Goal: Transaction & Acquisition: Purchase product/service

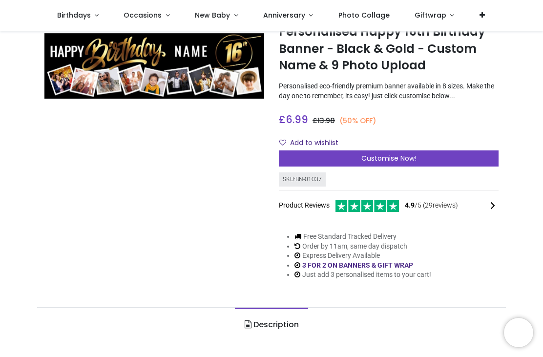
scroll to position [53, 0]
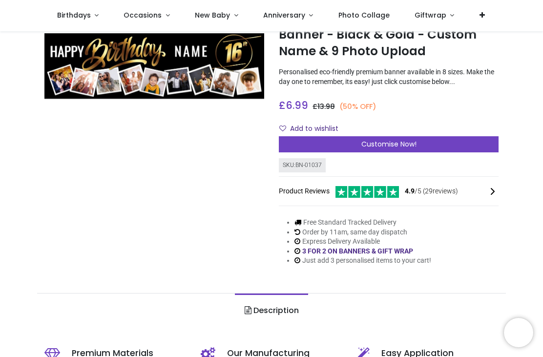
click at [441, 146] on div "Customise Now!" at bounding box center [389, 144] width 220 height 17
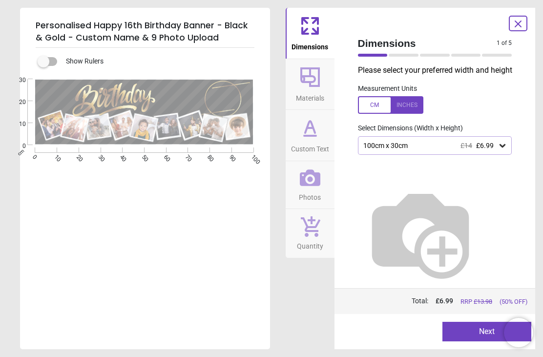
click at [495, 146] on div "100cm x 30cm £14 £6.99" at bounding box center [430, 146] width 136 height 8
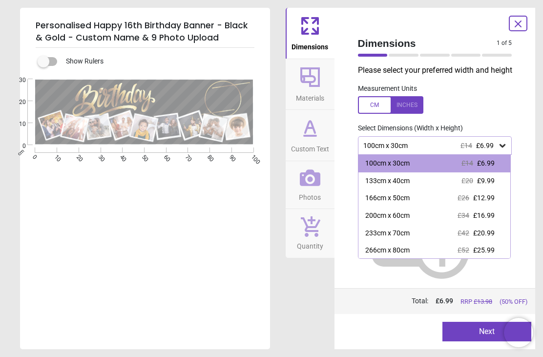
click at [480, 234] on span "£20.99" at bounding box center [483, 233] width 21 height 8
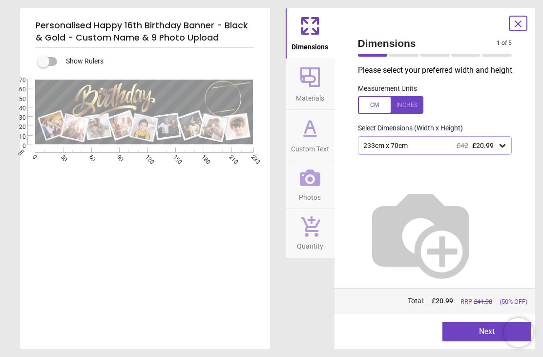
click at [313, 130] on icon at bounding box center [310, 127] width 10 height 12
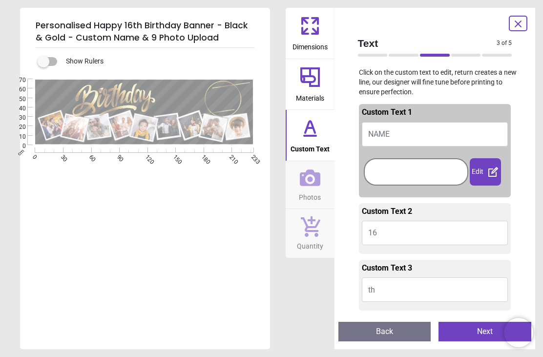
click at [415, 233] on button "16" at bounding box center [435, 233] width 146 height 24
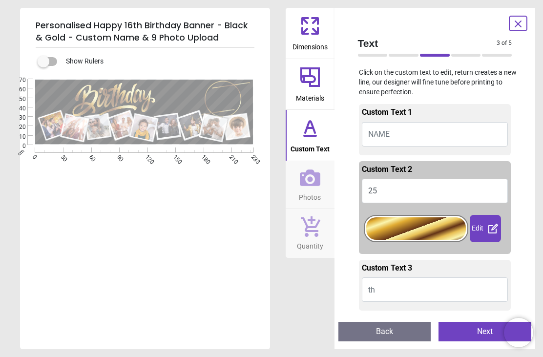
type textarea "**"
click at [183, 100] on textarea at bounding box center [181, 96] width 46 height 13
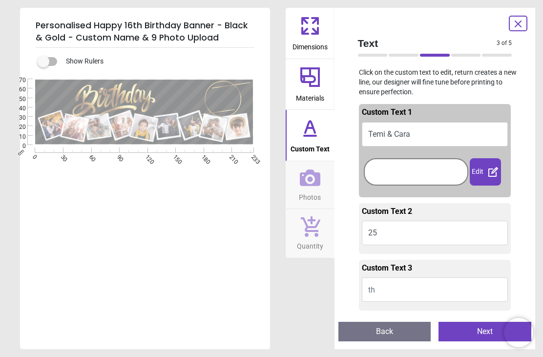
type textarea "**********"
click at [317, 84] on icon at bounding box center [309, 76] width 23 height 23
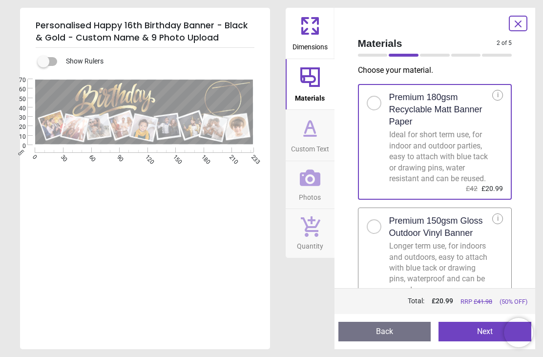
click at [314, 35] on icon at bounding box center [309, 25] width 23 height 23
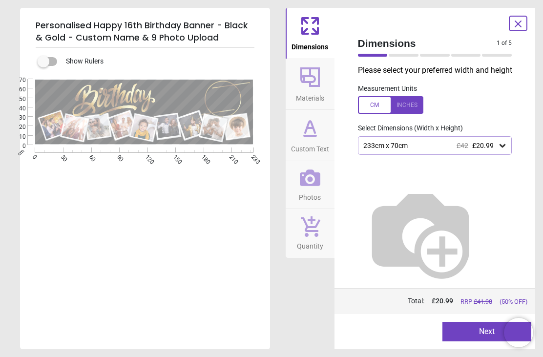
click at [415, 104] on div at bounding box center [390, 105] width 65 height 18
click at [491, 148] on span "£20.99" at bounding box center [482, 146] width 21 height 8
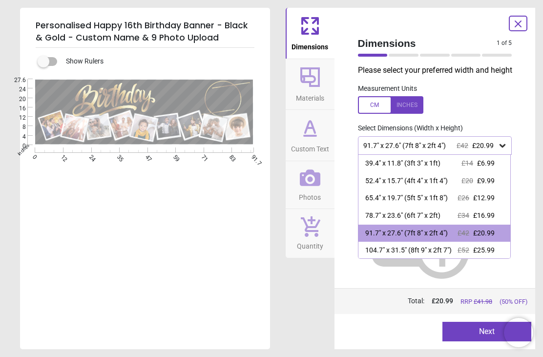
click at [472, 215] on div "£34 £16.99" at bounding box center [475, 216] width 37 height 10
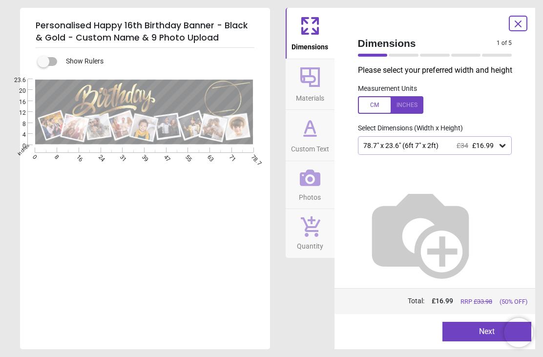
click at [522, 22] on icon at bounding box center [518, 24] width 12 height 12
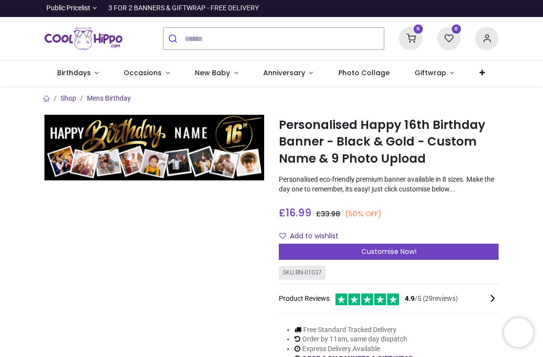
click at [392, 249] on span "Customise Now!" at bounding box center [388, 251] width 55 height 10
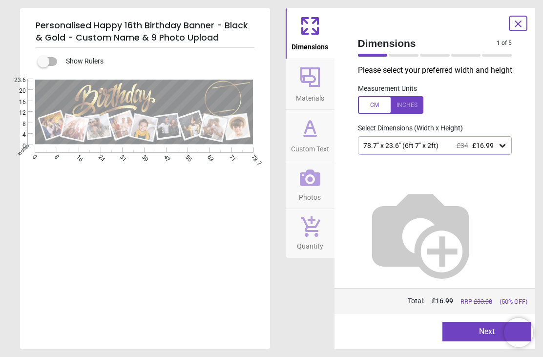
click at [311, 188] on span "Photos" at bounding box center [310, 195] width 22 height 15
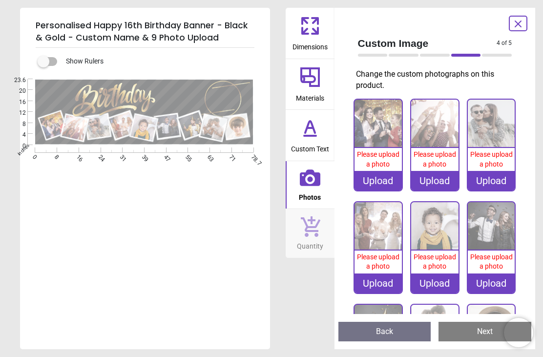
click at [379, 180] on div "Upload" at bounding box center [377, 181] width 47 height 20
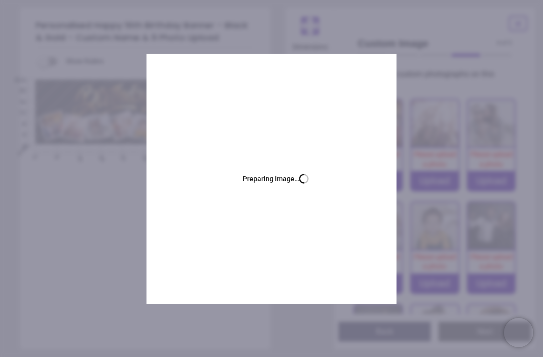
click at [439, 182] on div "Upload" at bounding box center [434, 181] width 47 height 20
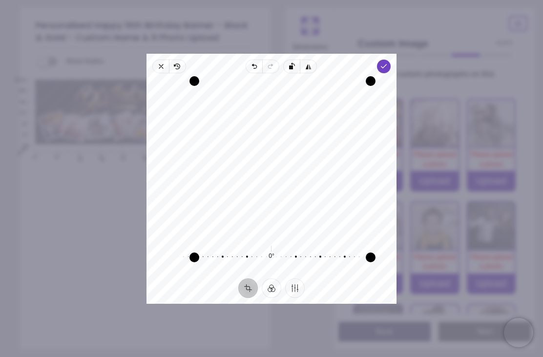
click at [387, 62] on icon "button" at bounding box center [384, 66] width 8 height 8
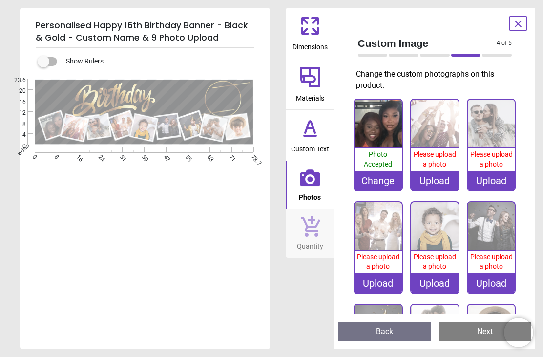
click at [441, 178] on div "Upload" at bounding box center [434, 181] width 47 height 20
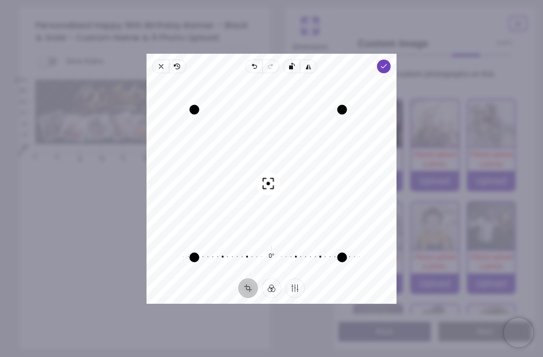
click at [387, 62] on icon "button" at bounding box center [384, 66] width 8 height 8
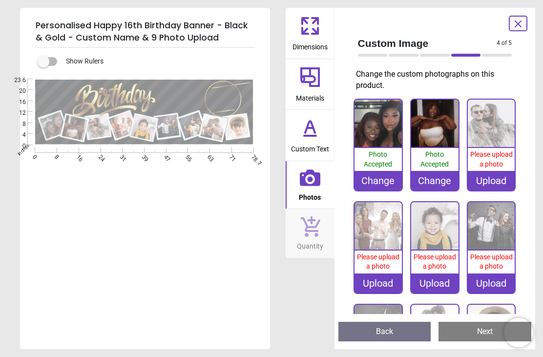
click at [493, 163] on span "Please upload a photo" at bounding box center [491, 159] width 42 height 18
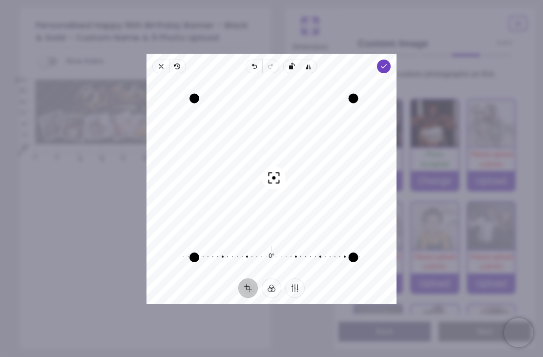
click at [387, 62] on icon "button" at bounding box center [384, 66] width 8 height 8
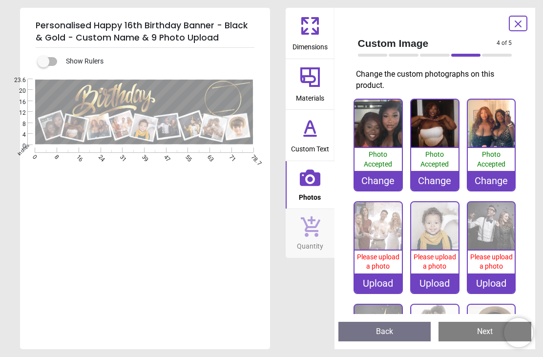
click at [379, 280] on div "Upload" at bounding box center [377, 283] width 47 height 20
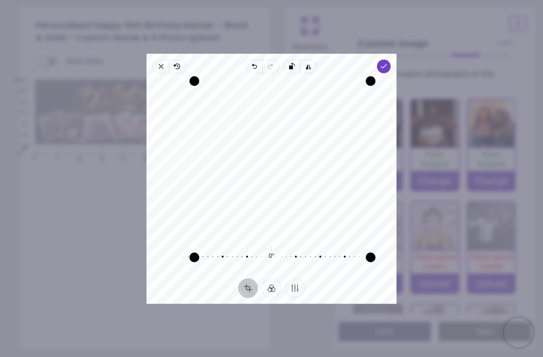
click at [387, 62] on icon "button" at bounding box center [384, 66] width 8 height 8
click at [387, 64] on polyline "button" at bounding box center [383, 65] width 5 height 3
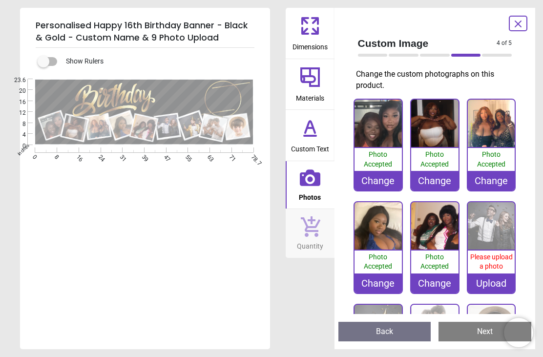
click at [494, 261] on span "Please upload a photo" at bounding box center [491, 262] width 42 height 18
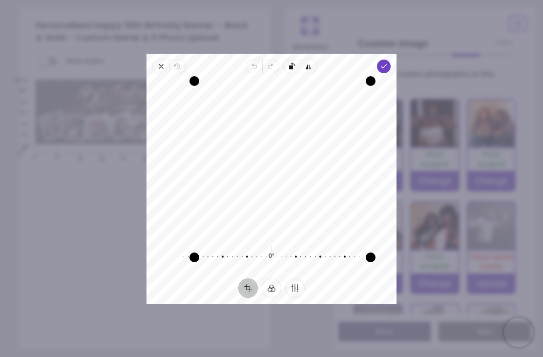
click at [157, 62] on icon "button" at bounding box center [161, 66] width 8 height 8
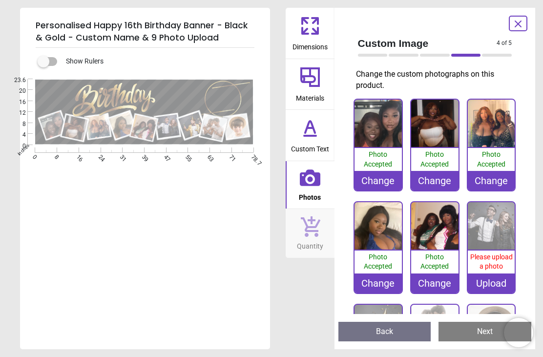
click at [493, 253] on span "Please upload a photo" at bounding box center [491, 262] width 42 height 18
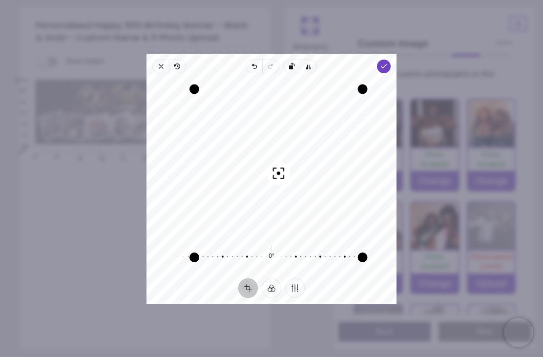
click at [387, 62] on icon "button" at bounding box center [384, 66] width 8 height 8
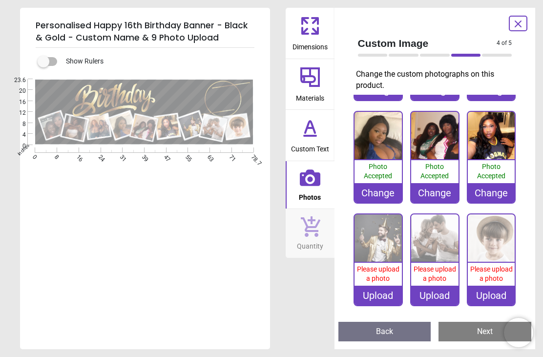
scroll to position [90, 0]
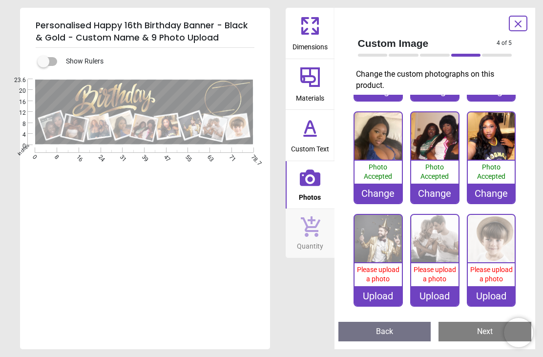
click at [379, 296] on div "Upload" at bounding box center [377, 296] width 47 height 20
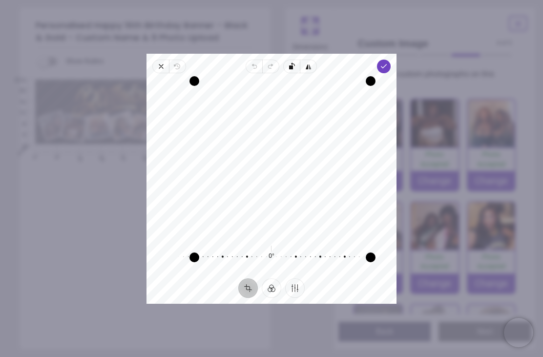
scroll to position [90, 0]
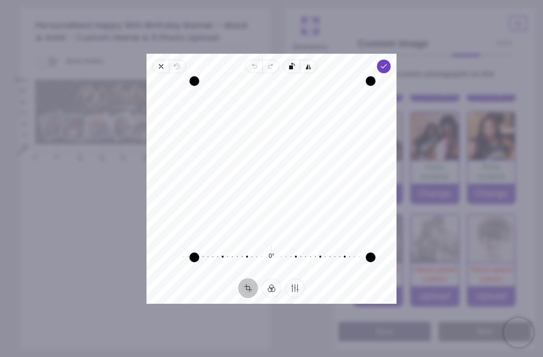
click at [291, 65] on rect "button" at bounding box center [291, 67] width 4 height 4
click at [292, 62] on icon "button" at bounding box center [382, 127] width 189 height 131
click at [291, 60] on span "Rotate left" at bounding box center [292, 67] width 17 height 14
click at [387, 62] on icon "button" at bounding box center [384, 66] width 8 height 8
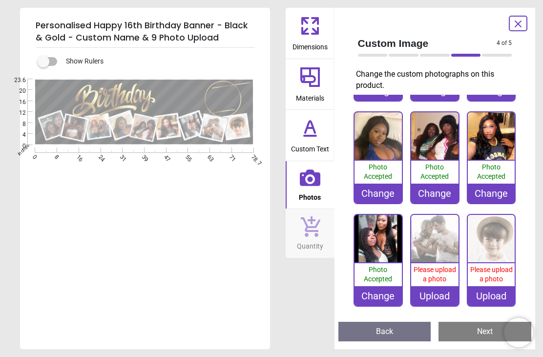
click at [433, 290] on div "Upload" at bounding box center [434, 296] width 47 height 20
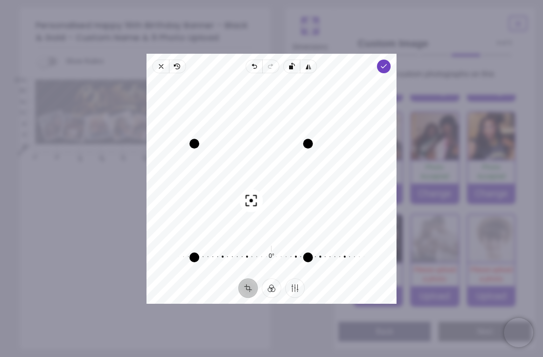
click at [387, 62] on icon "button" at bounding box center [384, 66] width 8 height 8
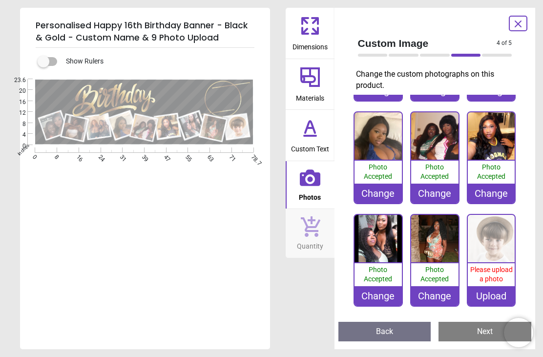
click at [493, 292] on div "Upload" at bounding box center [491, 296] width 47 height 20
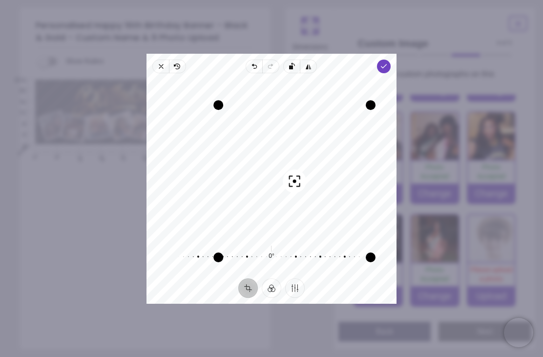
click at [387, 62] on icon "button" at bounding box center [384, 66] width 8 height 8
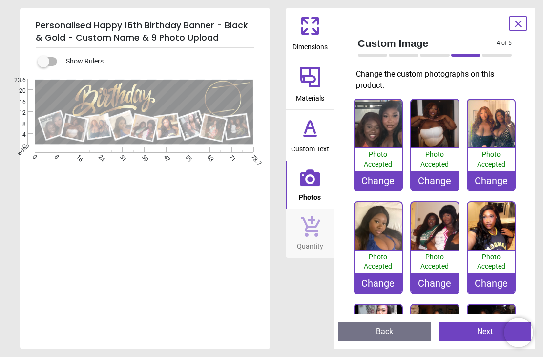
scroll to position [0, 0]
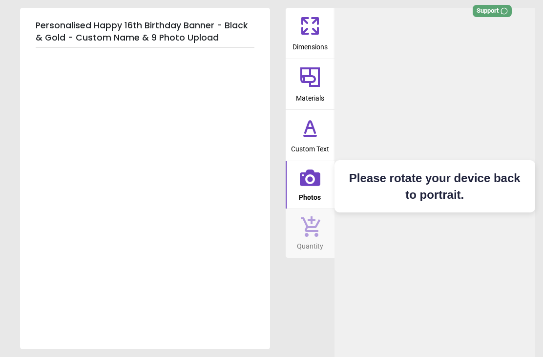
click at [312, 237] on span "Quantity" at bounding box center [310, 244] width 26 height 15
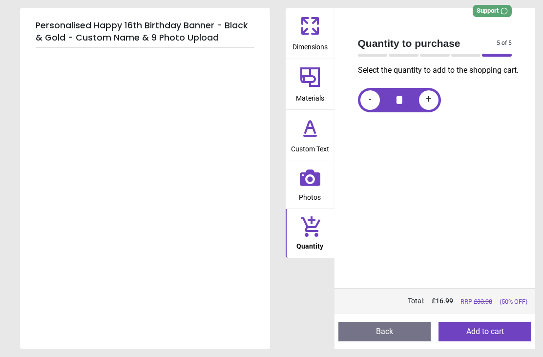
click at [488, 331] on button "Add to cart" at bounding box center [484, 332] width 93 height 20
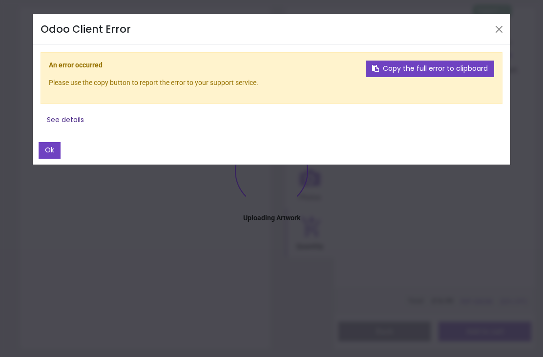
click at [52, 139] on footer "Ok" at bounding box center [271, 150] width 477 height 29
click at [53, 151] on button "Ok" at bounding box center [50, 150] width 22 height 17
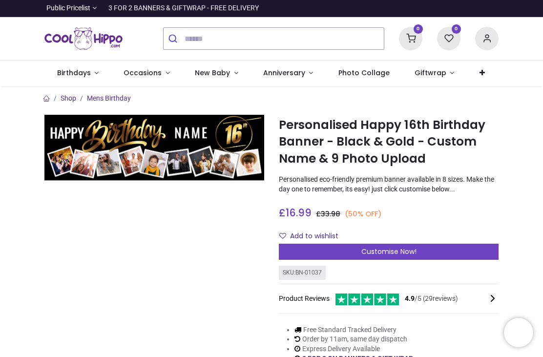
click at [424, 251] on div "Customise Now!" at bounding box center [389, 252] width 220 height 17
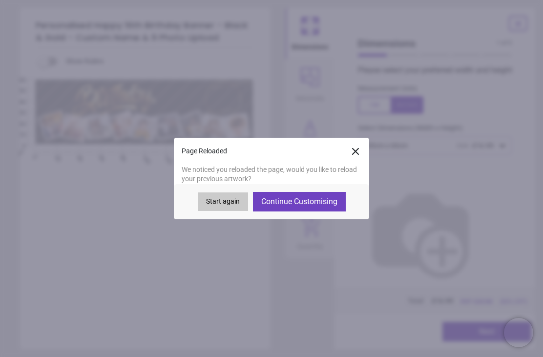
click at [326, 205] on button "Continue Customising" at bounding box center [299, 202] width 93 height 20
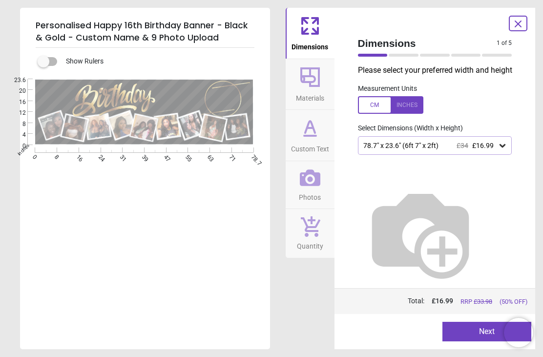
type textarea "**"
type textarea "**********"
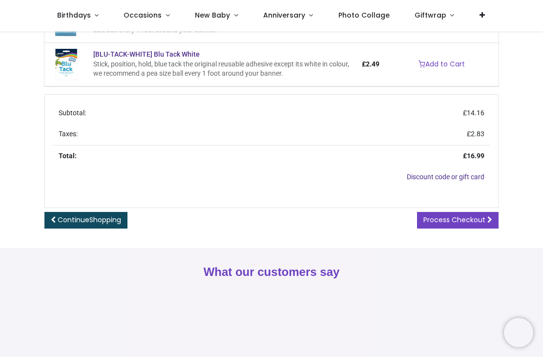
scroll to position [256, 0]
click at [479, 216] on span "Process Checkout" at bounding box center [454, 219] width 62 height 10
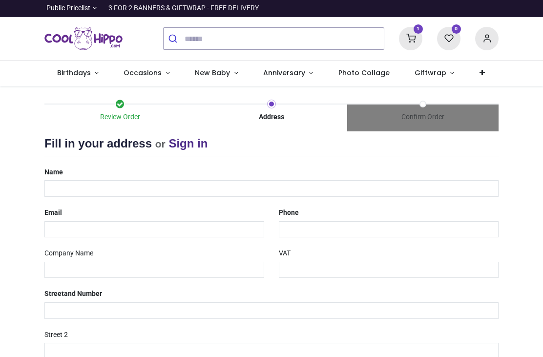
select select "***"
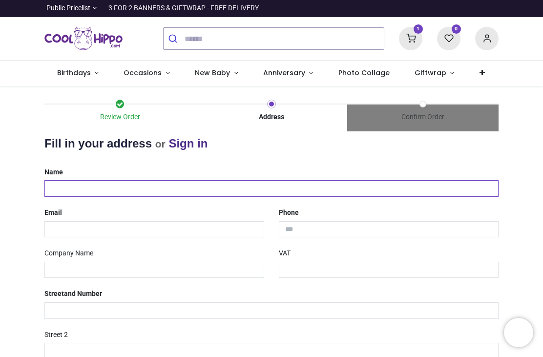
click at [414, 183] on input "text" at bounding box center [271, 188] width 454 height 17
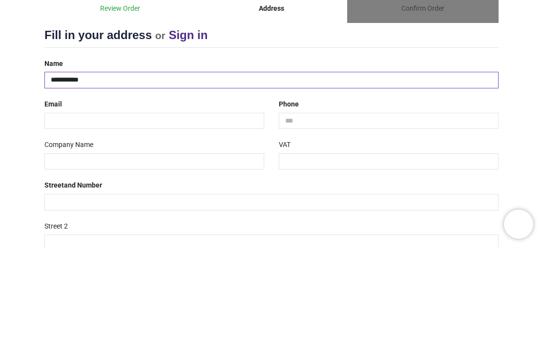
type input "**********"
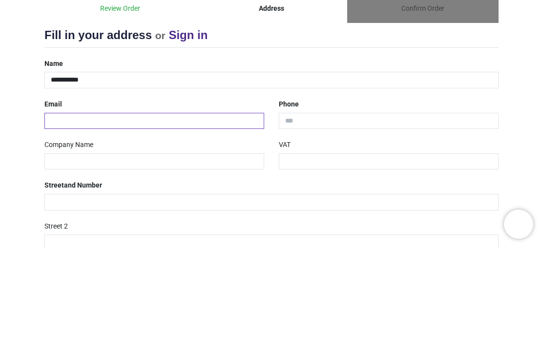
click at [62, 221] on input "email" at bounding box center [154, 229] width 220 height 17
type input "**********"
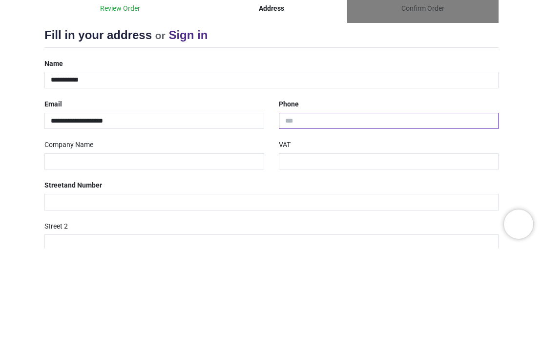
click at [366, 221] on input "tel" at bounding box center [389, 229] width 220 height 17
type input "**********"
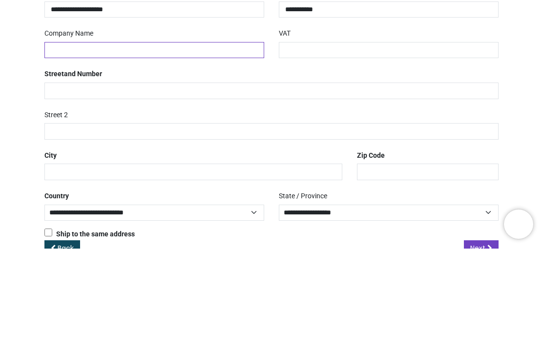
scroll to position [124, 0]
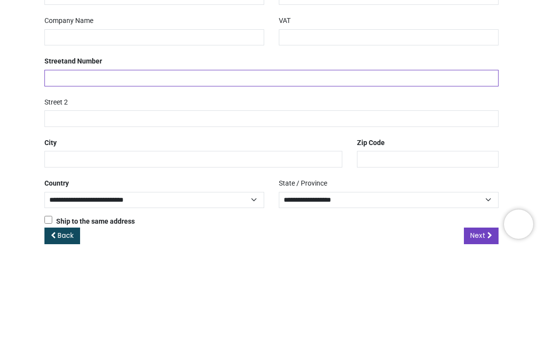
click at [385, 178] on input "text" at bounding box center [271, 186] width 454 height 17
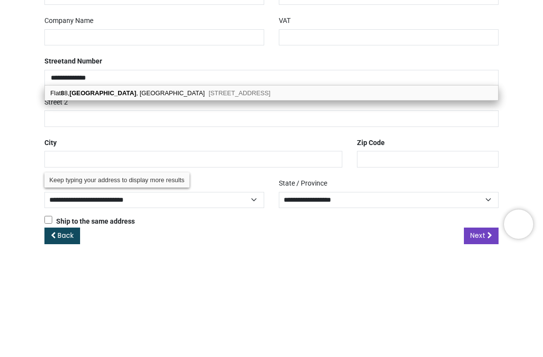
click at [362, 194] on div "Flat 8 8, Chand House , St. Pauls Road Barking, IG11 7AW" at bounding box center [271, 201] width 453 height 15
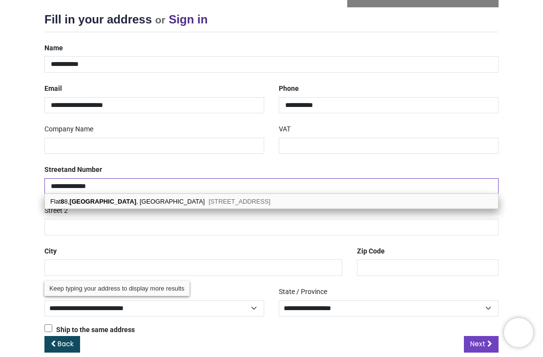
type input "**********"
type input "********"
select select "***"
select select
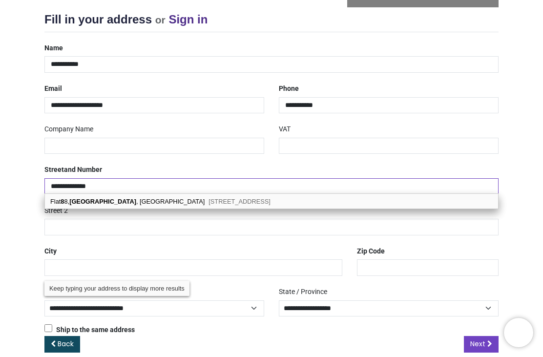
type input "*******"
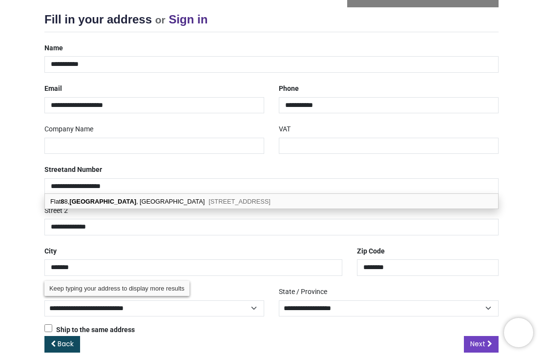
click at [306, 202] on div "Flat 8 8, Chand House , St. Pauls Road Barking, IG11 7AW" at bounding box center [271, 201] width 453 height 15
select select "***"
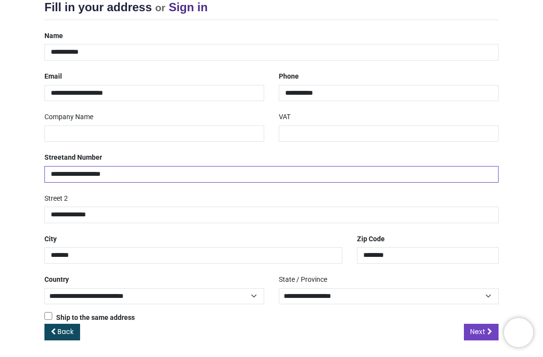
scroll to position [136, 0]
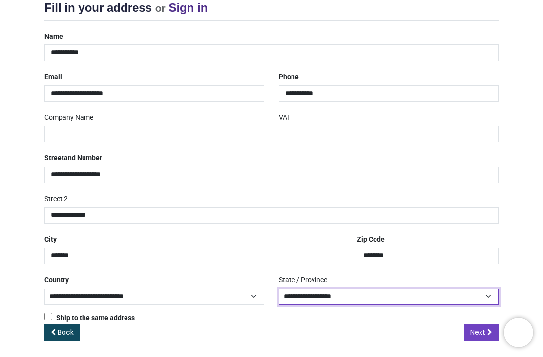
click at [441, 301] on select "**********" at bounding box center [389, 296] width 220 height 17
select select "***"
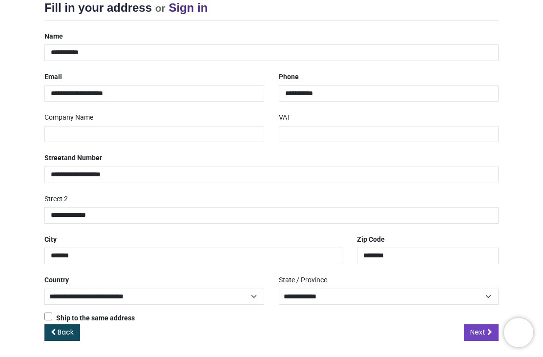
click at [480, 327] on span "Next" at bounding box center [477, 332] width 15 height 10
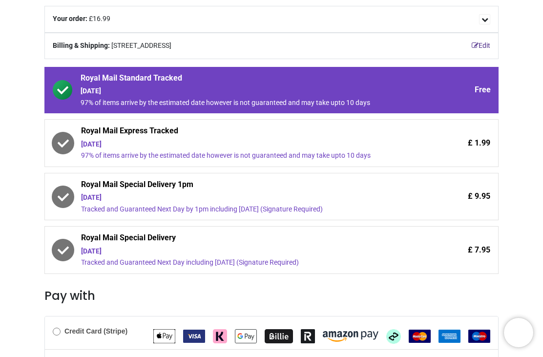
scroll to position [125, 0]
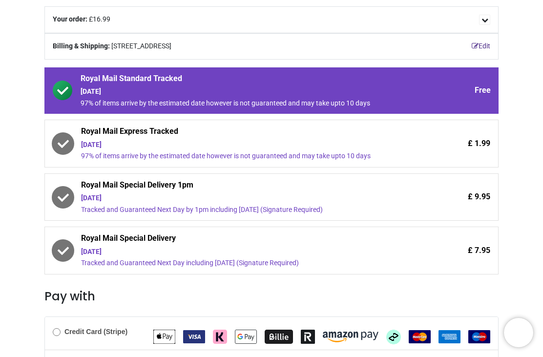
click at [449, 149] on div "£ 1.99" at bounding box center [449, 143] width 82 height 35
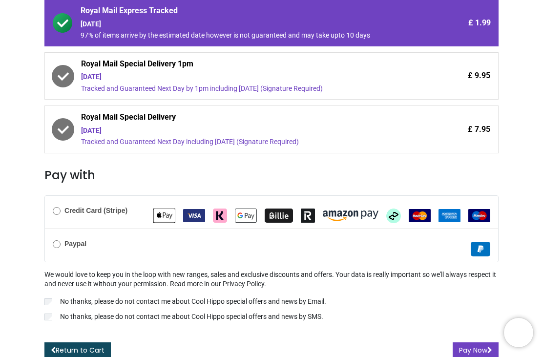
scroll to position [245, 0]
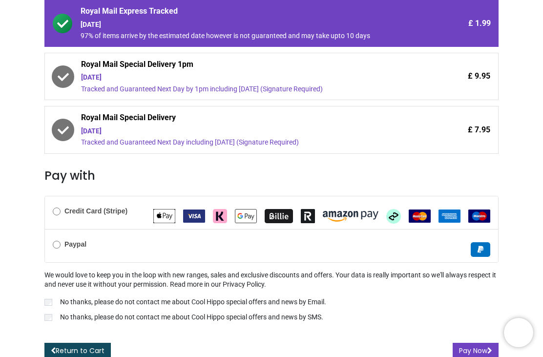
click at [99, 210] on b "Credit Card (Stripe)" at bounding box center [95, 211] width 63 height 8
click at [272, 302] on label "No thanks, please do not contact me about Cool Hippo special offers and news by…" at bounding box center [271, 303] width 454 height 12
click at [275, 316] on p "No thanks, please do not contact me about Cool Hippo special offers and news by…" at bounding box center [191, 317] width 263 height 10
click at [475, 343] on button "Pay Now" at bounding box center [475, 351] width 46 height 17
